Goal: Complete application form

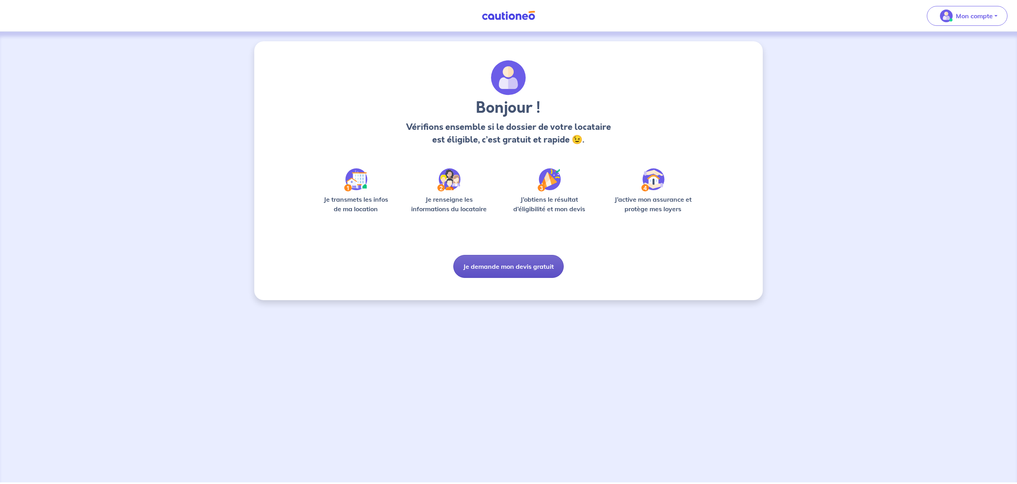
click at [512, 269] on button "Je demande mon devis gratuit" at bounding box center [508, 266] width 110 height 23
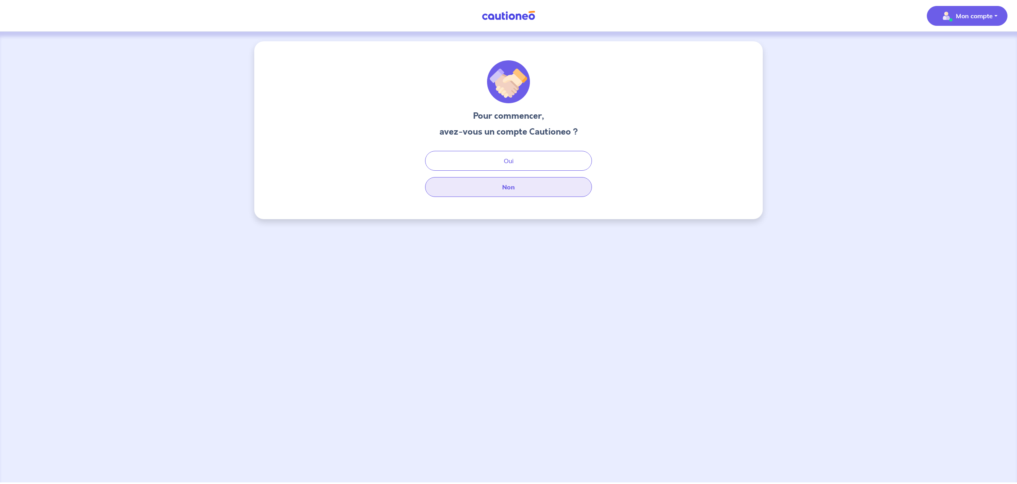
click at [520, 184] on button "Non" at bounding box center [508, 187] width 167 height 20
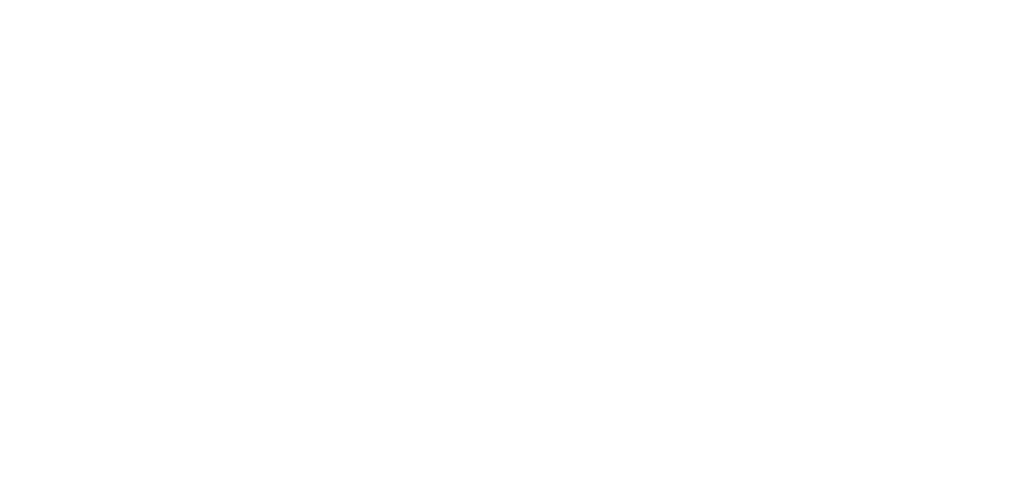
select select "FR"
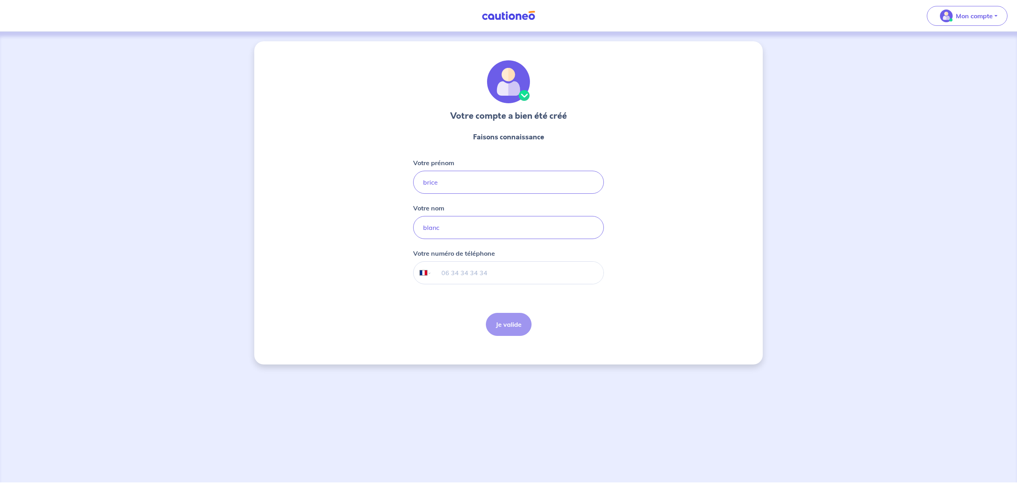
click at [489, 276] on input "tel" at bounding box center [518, 273] width 172 height 22
type input "06 15 29 45 99"
click at [516, 327] on button "Je valide" at bounding box center [509, 324] width 46 height 23
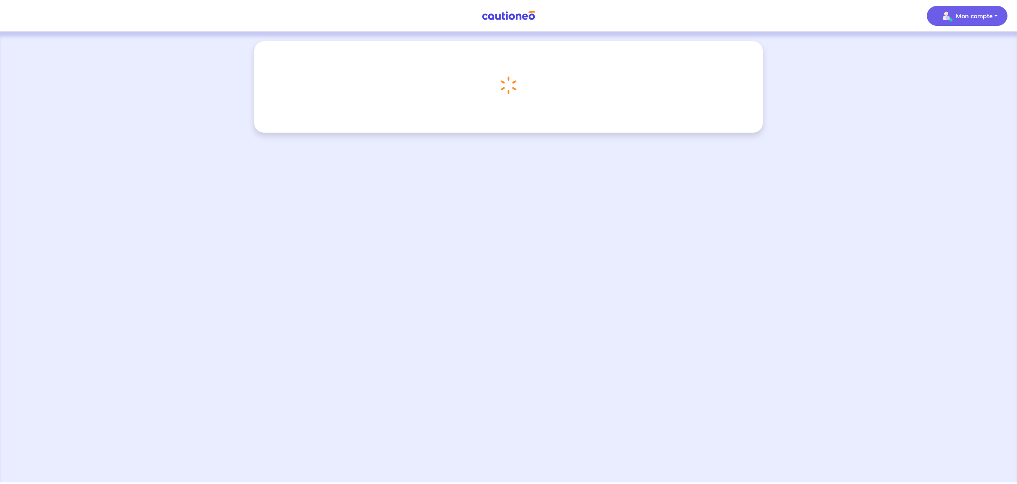
click at [979, 15] on p "Mon compte" at bounding box center [974, 16] width 37 height 10
click at [962, 47] on link "Mes informations" at bounding box center [959, 49] width 64 height 13
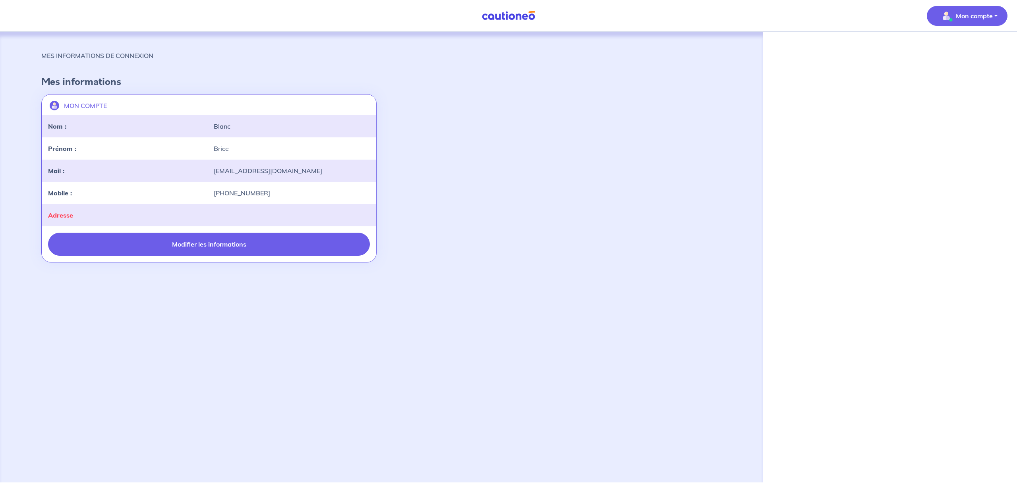
click at [225, 242] on button "Modifier les informations" at bounding box center [209, 244] width 322 height 23
select select "FR"
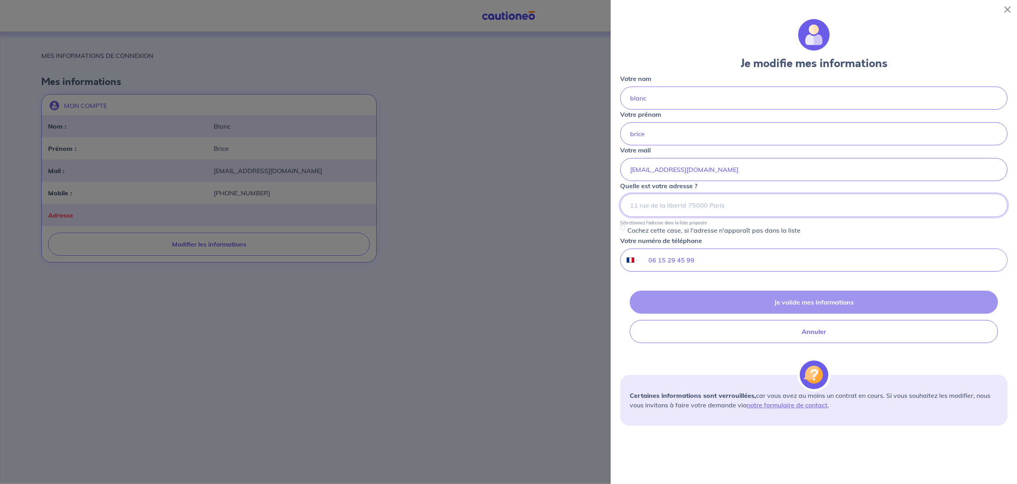
click at [671, 208] on input at bounding box center [813, 205] width 387 height 23
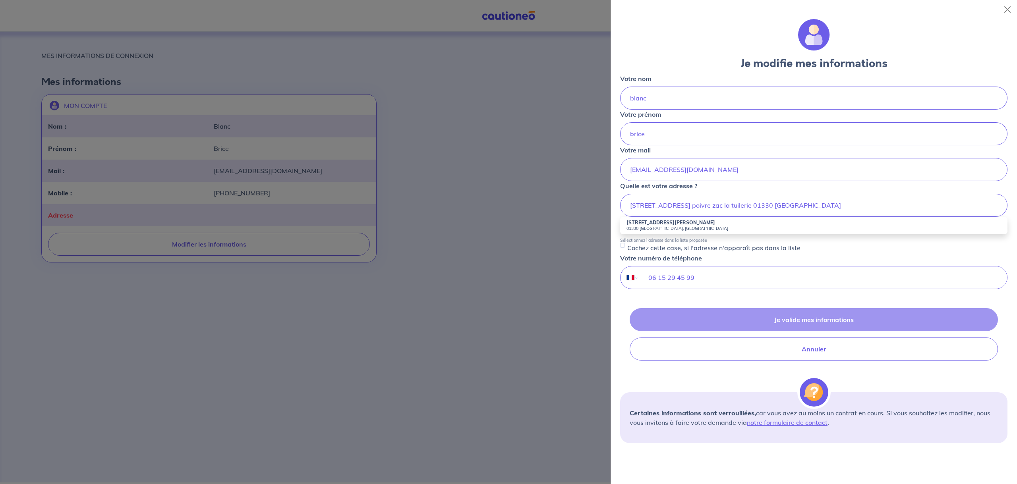
click at [659, 222] on strong "549 Rue Pierre Poivre" at bounding box center [670, 223] width 89 height 6
type input "549 Rue Pierre Poivre, 01330 Villars-les-Dombes, France"
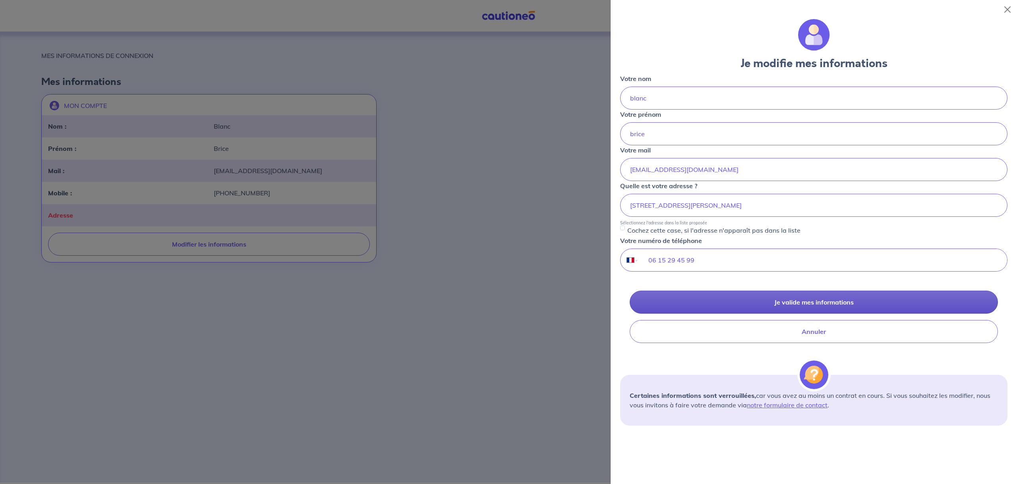
click at [806, 300] on button "Je valide mes informations" at bounding box center [814, 302] width 368 height 23
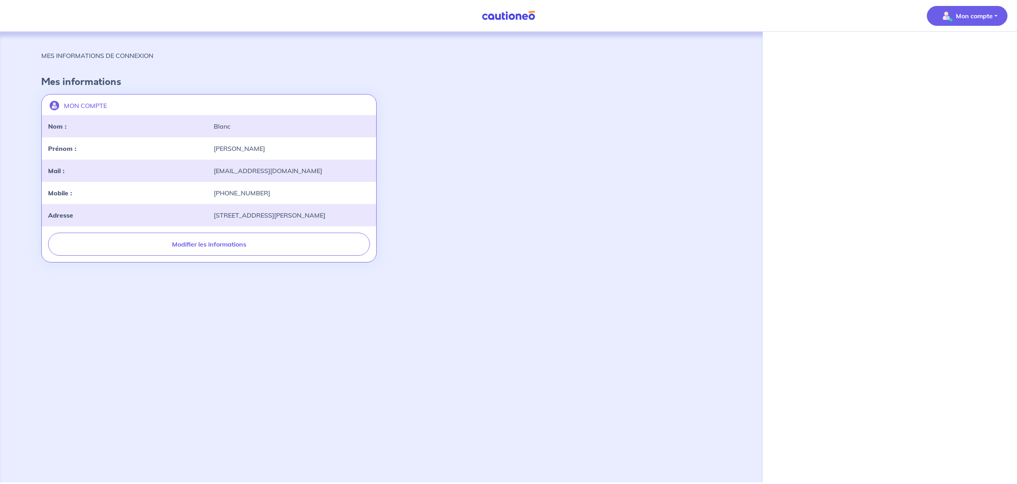
click at [996, 15] on button "Mon compte" at bounding box center [967, 16] width 81 height 20
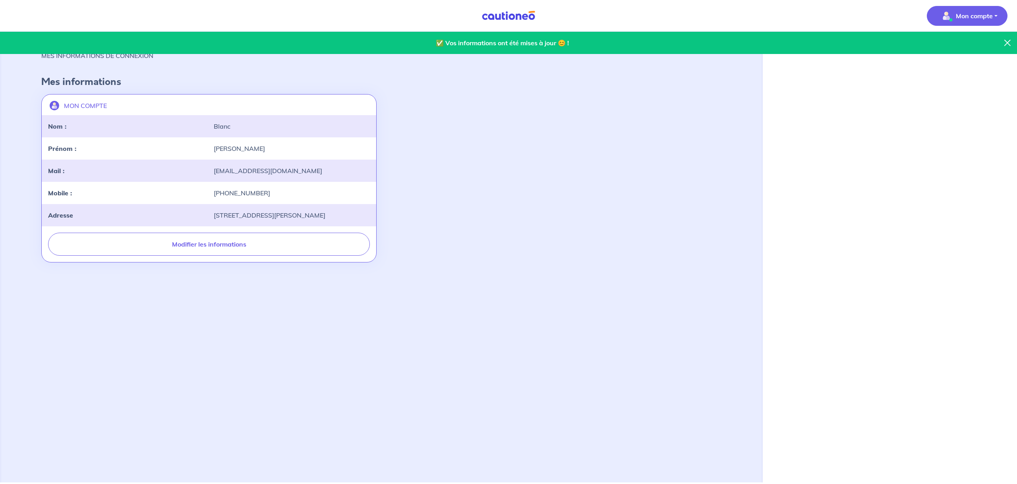
click at [966, 14] on p "Mon compte" at bounding box center [974, 16] width 37 height 10
click at [1007, 40] on icon at bounding box center [1007, 43] width 6 height 6
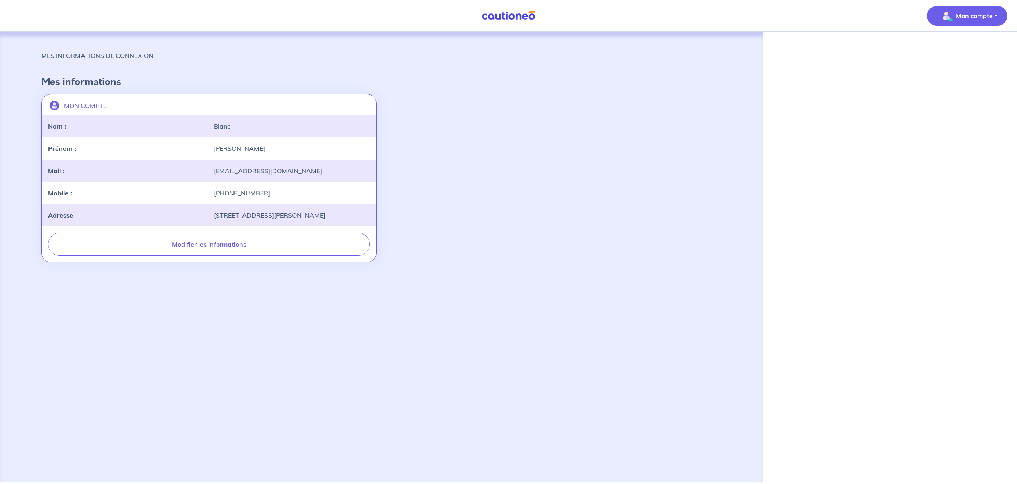
click at [509, 17] on img at bounding box center [509, 16] width 60 height 10
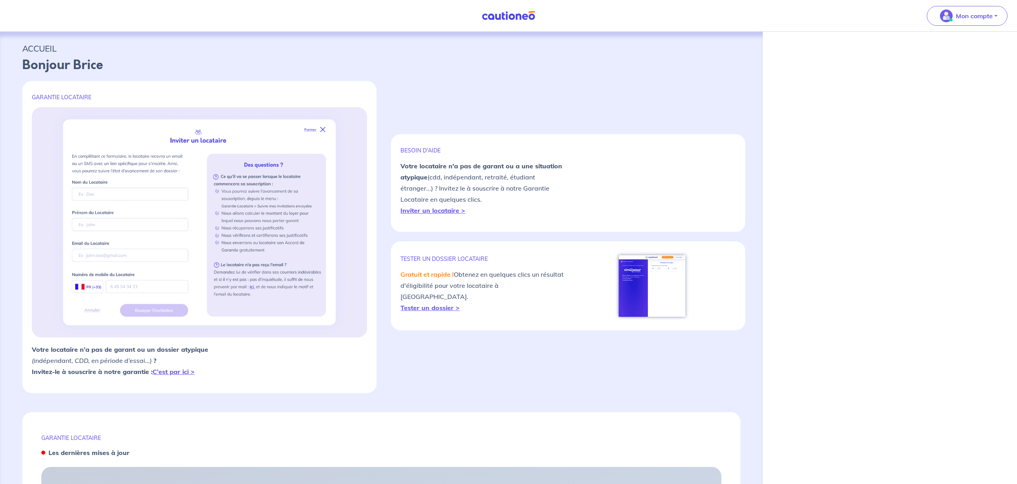
select select "FR"
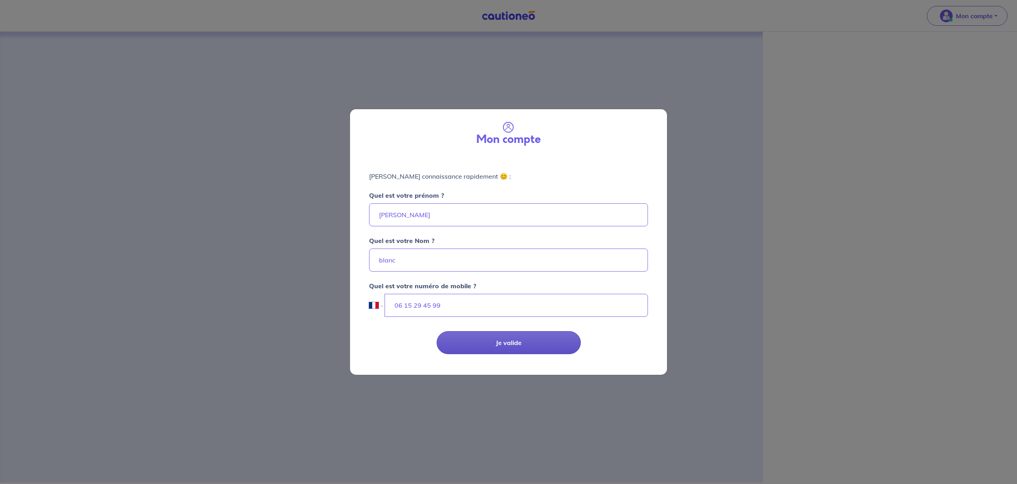
click at [476, 346] on button "Je valide" at bounding box center [509, 342] width 144 height 23
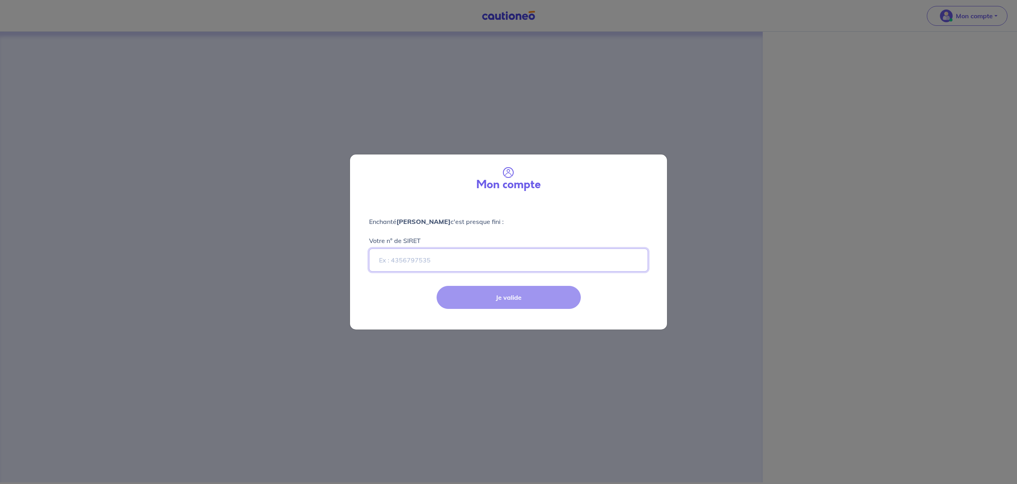
paste input "89343495100016"
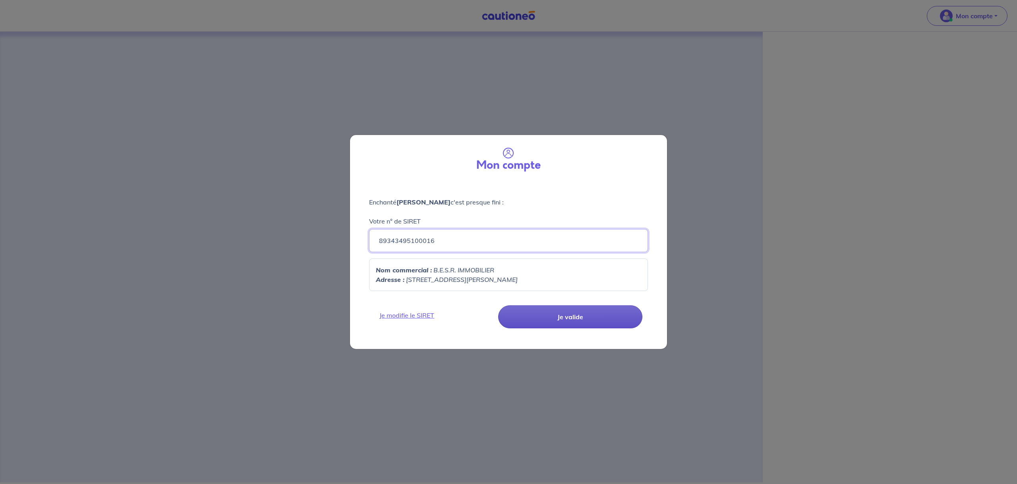
type input "89343495100016"
click at [592, 323] on button "Je valide" at bounding box center [570, 316] width 144 height 23
click at [562, 314] on button "Je valide" at bounding box center [570, 316] width 144 height 23
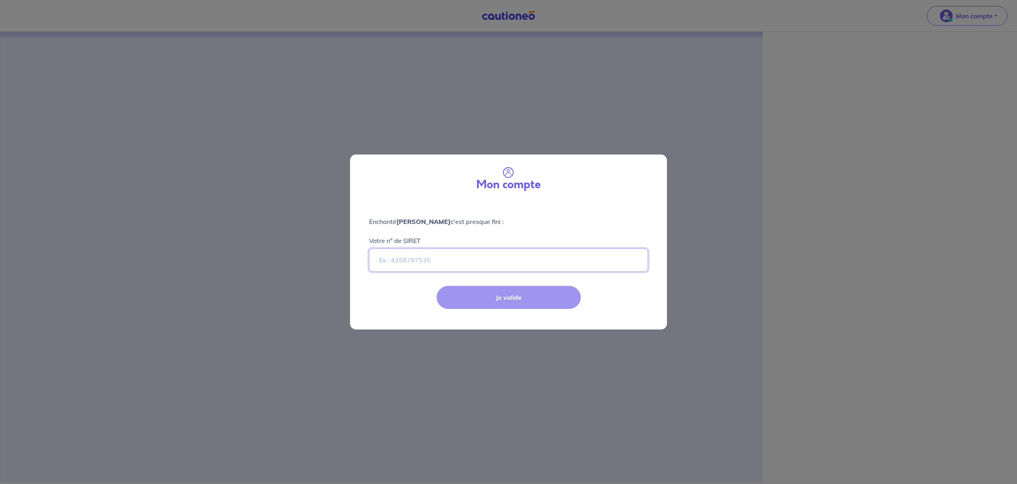
paste input "89343495100016"
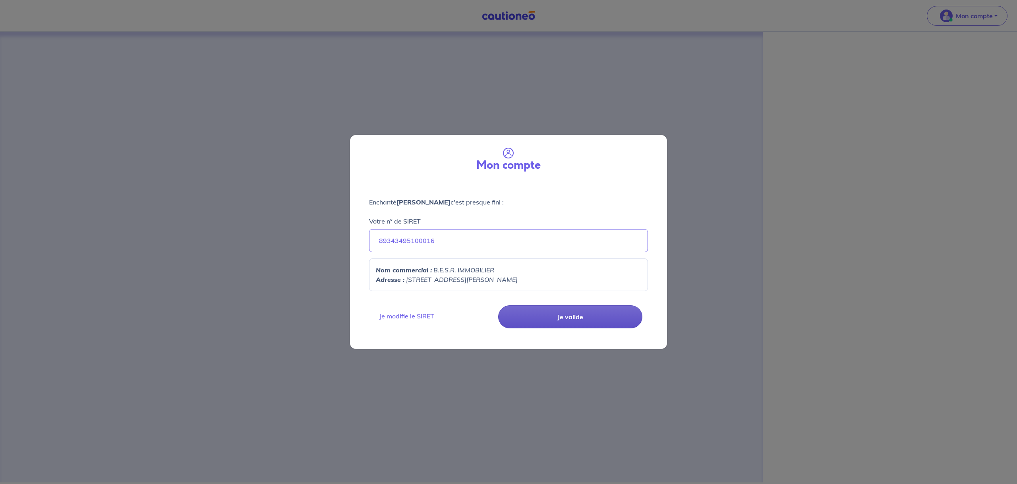
click at [566, 315] on button "Je valide" at bounding box center [570, 316] width 144 height 23
click at [447, 241] on input "89343495100016" at bounding box center [508, 240] width 279 height 23
click at [603, 313] on button "Je valide" at bounding box center [570, 316] width 144 height 23
click at [489, 271] on em "B.E.S.R. IMMOBILIER" at bounding box center [463, 270] width 61 height 8
click at [520, 278] on p "Adresse : [STREET_ADDRESS][PERSON_NAME]" at bounding box center [508, 280] width 265 height 10
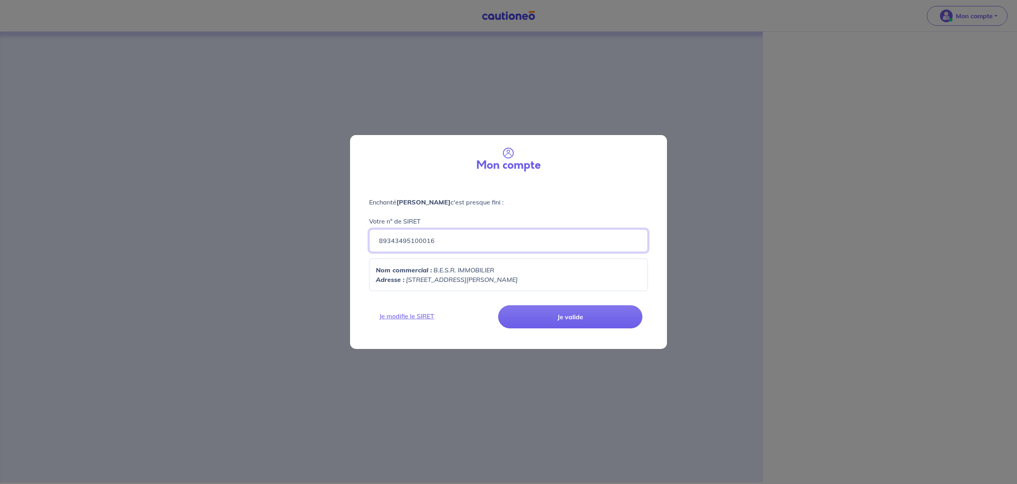
click at [389, 242] on input "89343495100016" at bounding box center [508, 240] width 279 height 23
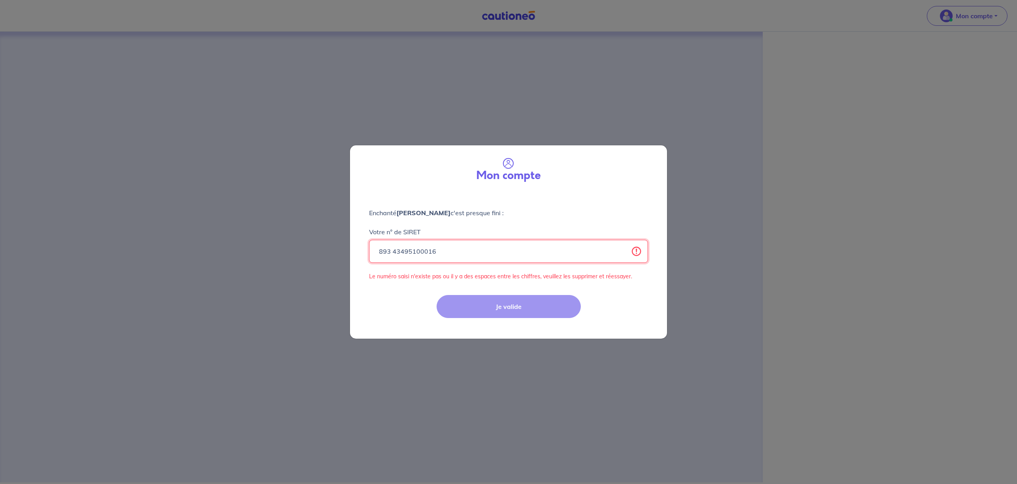
type input "89343495100016"
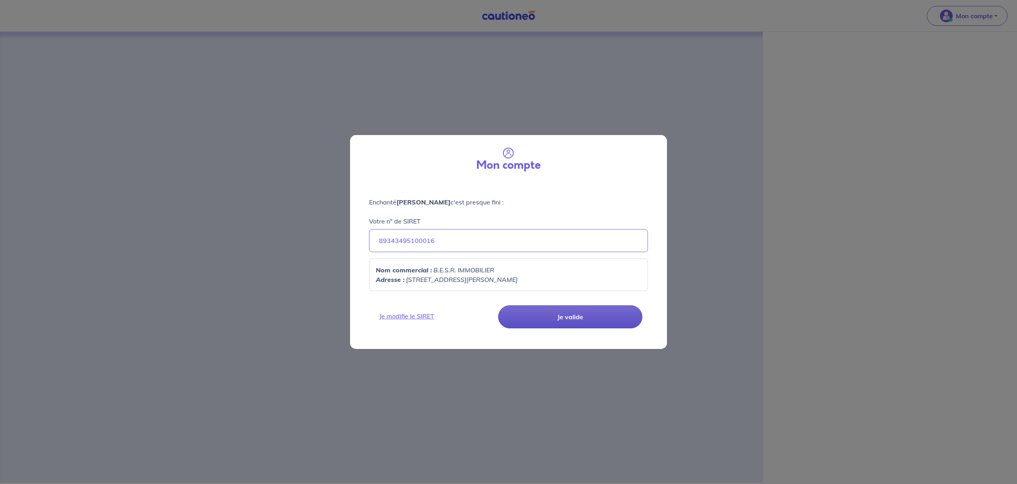
click at [557, 321] on button "Je valide" at bounding box center [570, 316] width 144 height 23
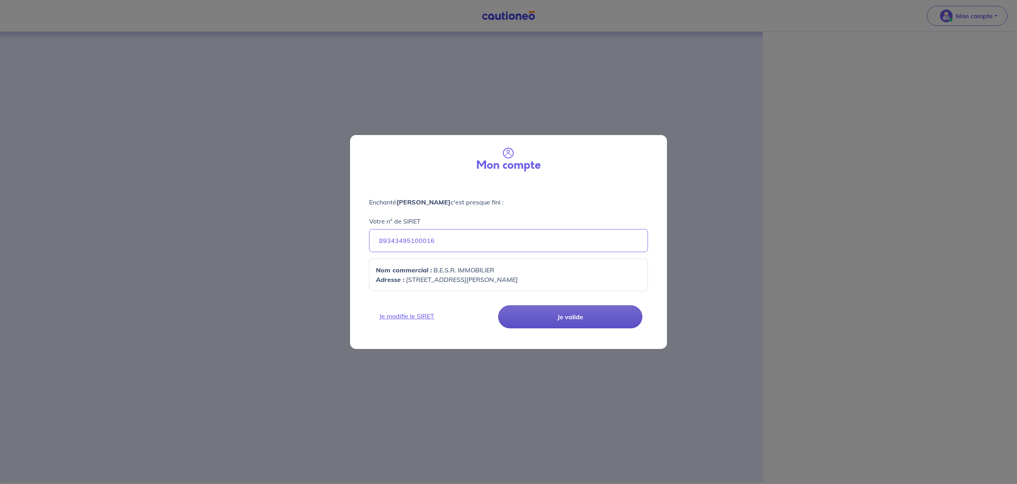
click at [557, 321] on button "Je valide" at bounding box center [570, 316] width 144 height 23
click at [557, 320] on button "Je valide" at bounding box center [570, 316] width 144 height 23
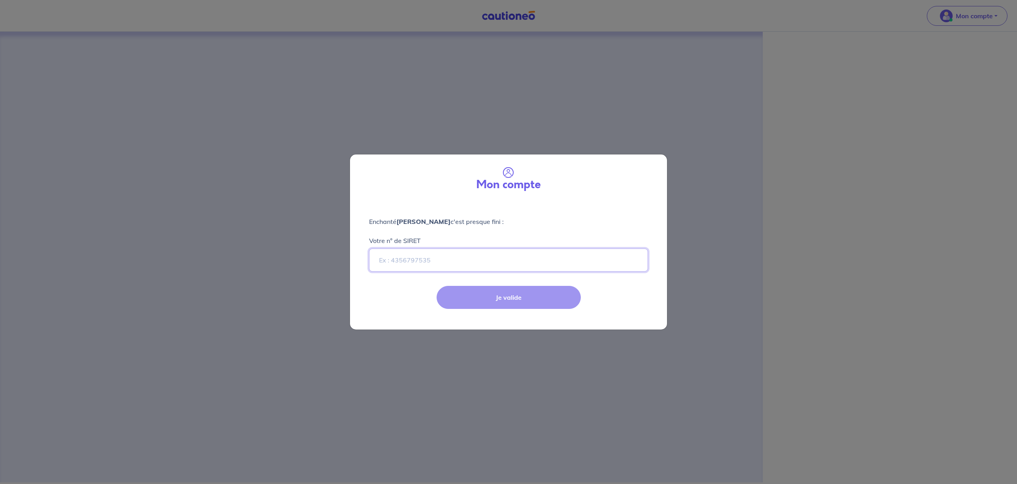
paste input "89343495100016"
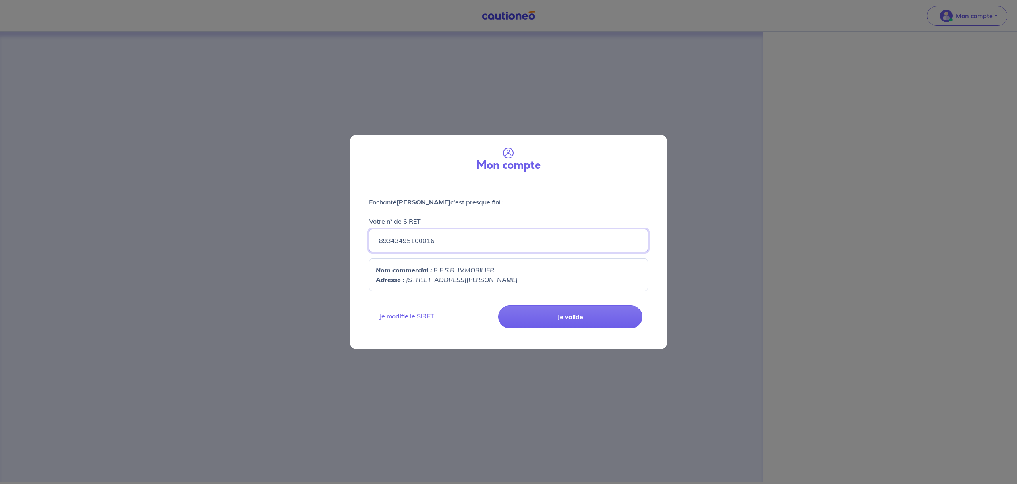
type input "89343495100016"
click at [557, 313] on button "Je valide" at bounding box center [570, 316] width 144 height 23
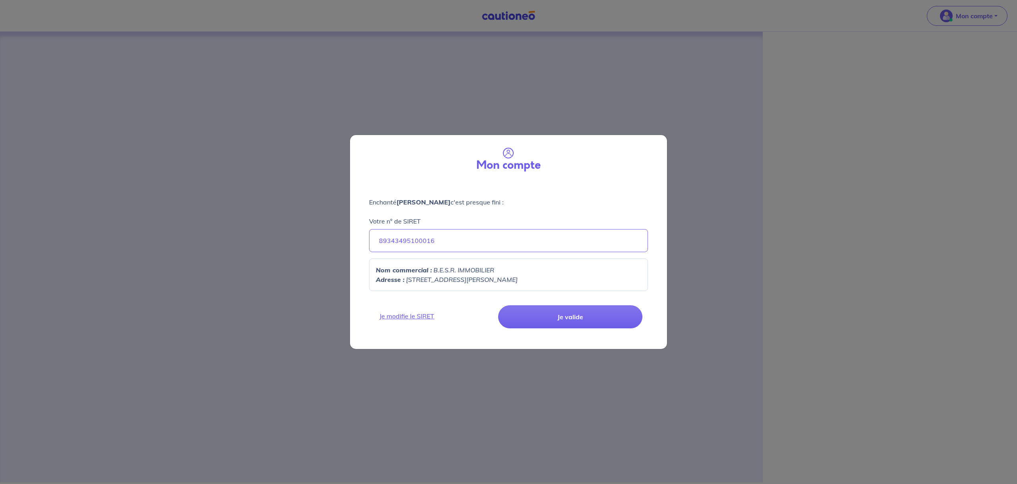
click at [557, 313] on button "Je valide" at bounding box center [570, 316] width 144 height 23
click at [410, 317] on link "Je modifie le SIRET" at bounding box center [435, 316] width 120 height 10
click at [600, 318] on button "Je valide" at bounding box center [570, 316] width 144 height 23
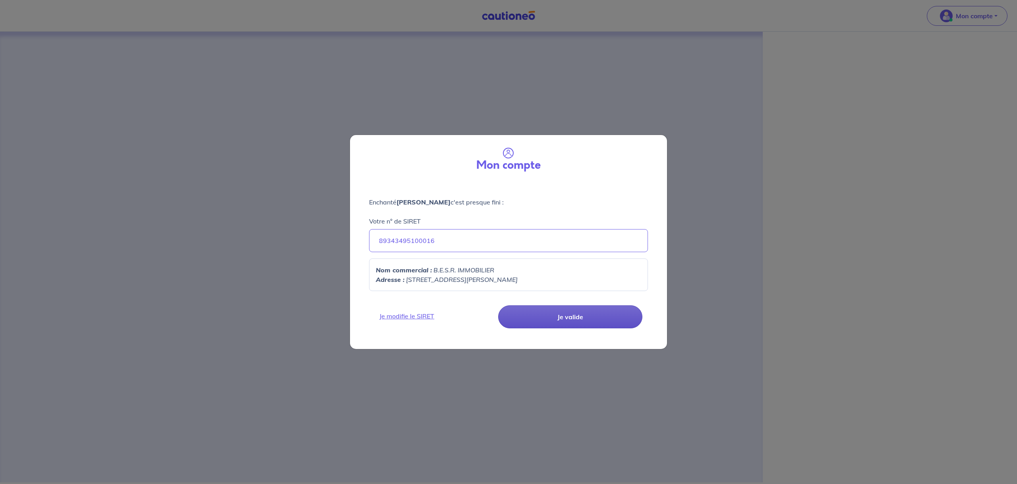
click at [600, 319] on button "Je valide" at bounding box center [570, 316] width 144 height 23
click at [601, 318] on button "Je valide" at bounding box center [570, 316] width 144 height 23
drag, startPoint x: 601, startPoint y: 318, endPoint x: 892, endPoint y: 156, distance: 332.9
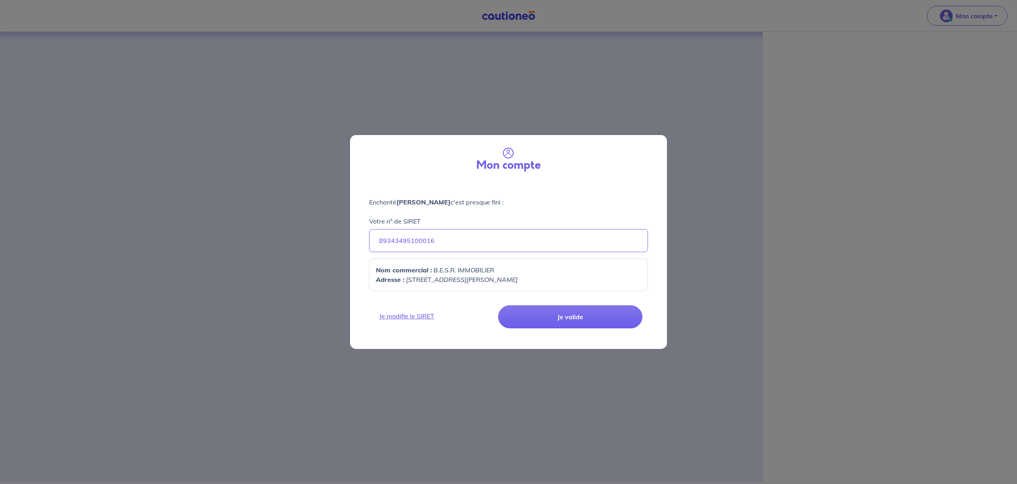
click at [685, 267] on div "Mon compte Enchanté [PERSON_NAME] c'est presque fini : Votre n° de SIRET 893434…" at bounding box center [508, 242] width 1017 height 484
click at [584, 315] on button "Je valide" at bounding box center [570, 316] width 144 height 23
click at [584, 316] on button "Je valide" at bounding box center [570, 316] width 144 height 23
drag, startPoint x: 584, startPoint y: 316, endPoint x: 241, endPoint y: 0, distance: 466.1
click at [553, 279] on form "Mon compte Enchanté [PERSON_NAME] c'est presque fini : Votre n° de SIRET 893434…" at bounding box center [508, 242] width 317 height 215
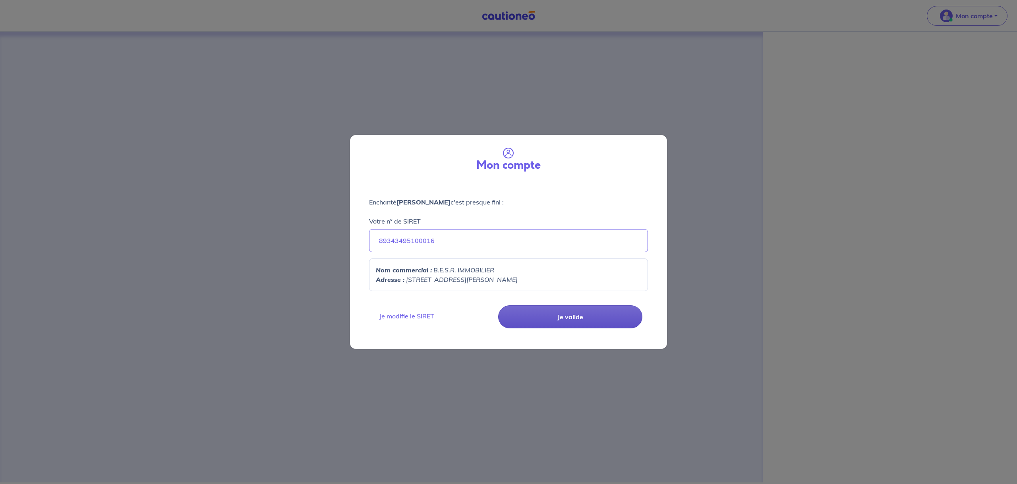
click at [586, 318] on button "Je valide" at bounding box center [570, 316] width 144 height 23
click at [580, 316] on button "Je valide" at bounding box center [570, 316] width 144 height 23
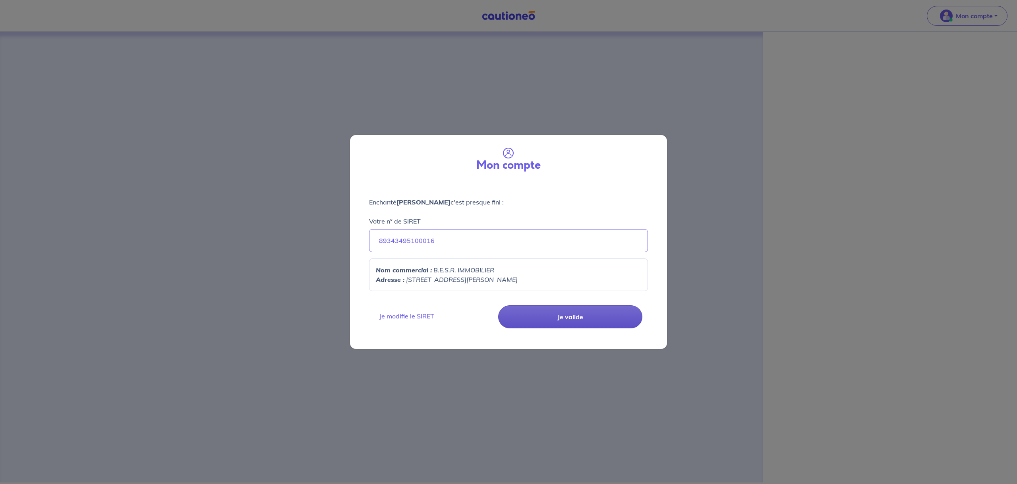
click at [580, 316] on button "Je valide" at bounding box center [570, 316] width 144 height 23
click at [580, 315] on button "Je valide" at bounding box center [570, 316] width 144 height 23
drag, startPoint x: 580, startPoint y: 315, endPoint x: 594, endPoint y: 305, distance: 17.3
click at [580, 315] on button "Je valide" at bounding box center [570, 316] width 144 height 23
click at [996, 10] on div "Mon compte Enchanté [PERSON_NAME] c'est presque fini : Votre n° de SIRET 893434…" at bounding box center [508, 242] width 1017 height 484
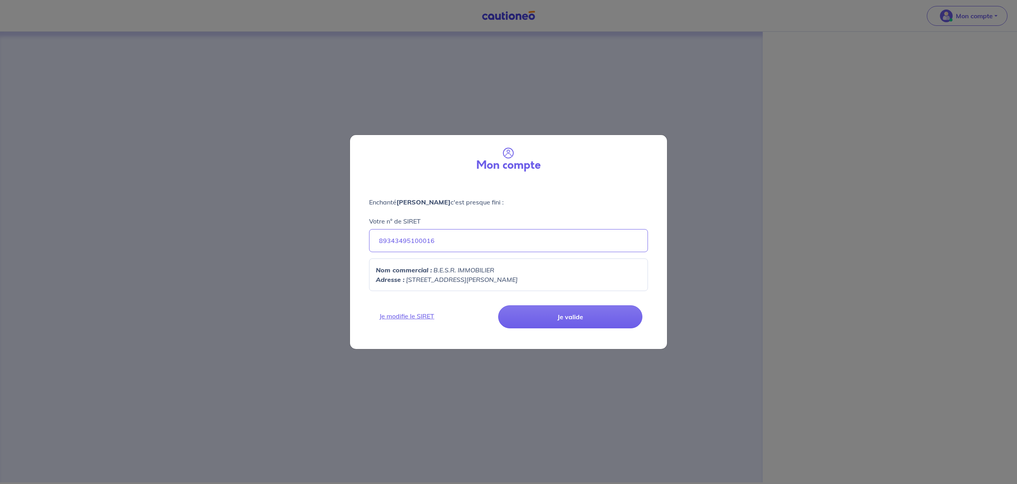
click at [994, 16] on div "Mon compte Enchanté [PERSON_NAME] c'est presque fini : Votre n° de SIRET 893434…" at bounding box center [508, 242] width 1017 height 484
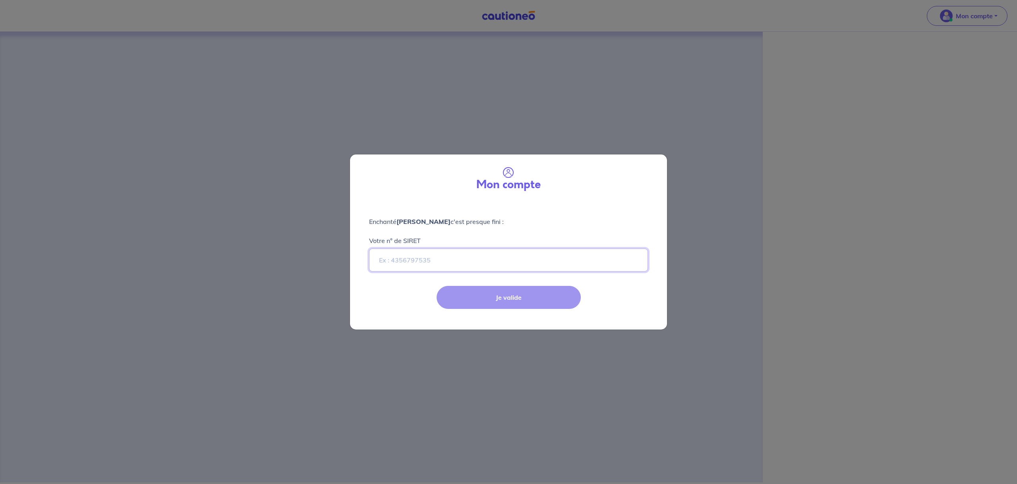
click at [422, 262] on input "Votre n° de SIRET" at bounding box center [508, 260] width 279 height 23
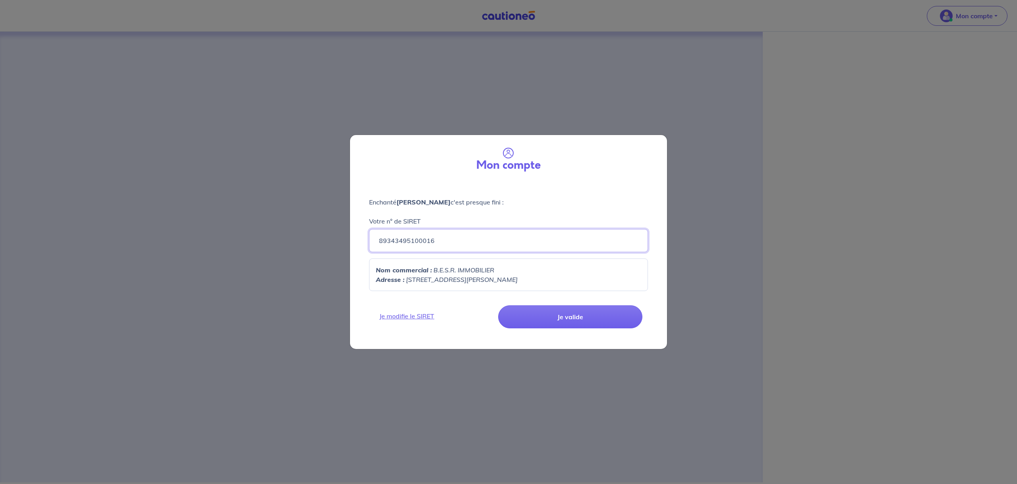
type input "89343495100016"
click at [567, 333] on div "Je modifie le SIRET Je valide" at bounding box center [508, 324] width 327 height 52
click at [572, 321] on button "Je valide" at bounding box center [570, 316] width 144 height 23
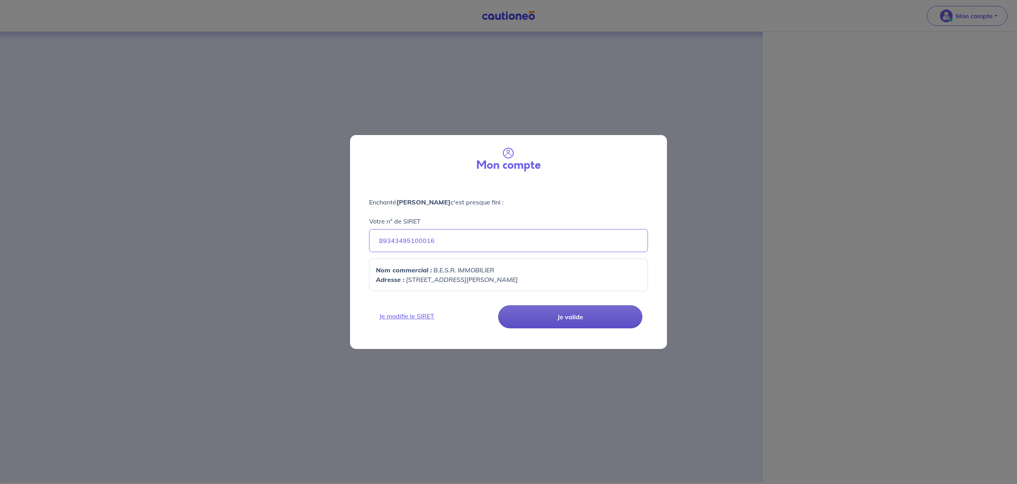
click at [572, 321] on button "Je valide" at bounding box center [570, 316] width 144 height 23
drag, startPoint x: 517, startPoint y: 258, endPoint x: 510, endPoint y: 278, distance: 21.5
click at [517, 258] on div "Enchanté [PERSON_NAME] c'est presque fini : Votre n° de SIRET 89343495100016 No…" at bounding box center [508, 240] width 317 height 116
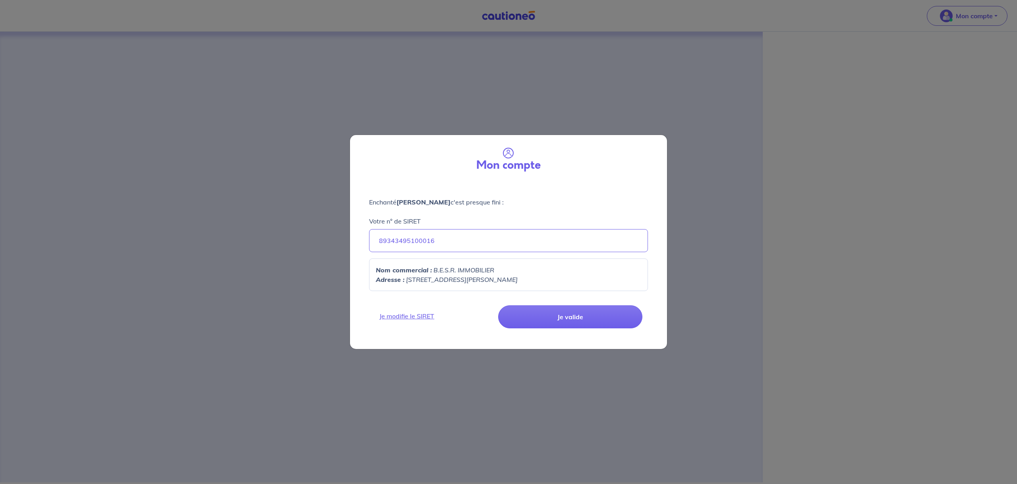
click at [510, 277] on p "Adresse : [STREET_ADDRESS][PERSON_NAME]" at bounding box center [508, 280] width 265 height 10
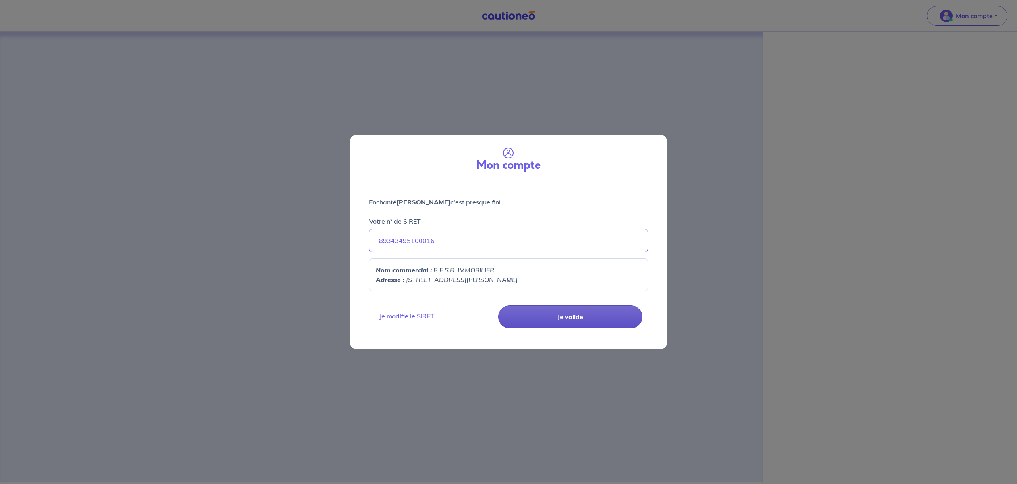
drag, startPoint x: 534, startPoint y: 302, endPoint x: 535, endPoint y: 309, distance: 7.6
click at [534, 302] on div "Je modifie le SIRET Je valide" at bounding box center [508, 324] width 327 height 52
click at [534, 309] on button "Je valide" at bounding box center [570, 316] width 144 height 23
click at [545, 325] on button "Je valide" at bounding box center [570, 316] width 144 height 23
click at [548, 321] on button "Je valide" at bounding box center [570, 316] width 144 height 23
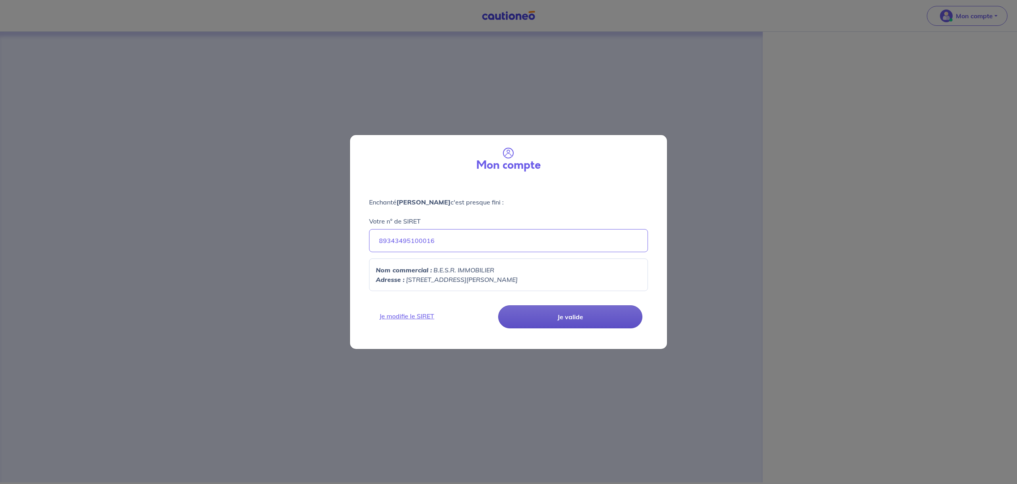
click at [548, 321] on button "Je valide" at bounding box center [570, 316] width 144 height 23
